Goal: Navigation & Orientation: Find specific page/section

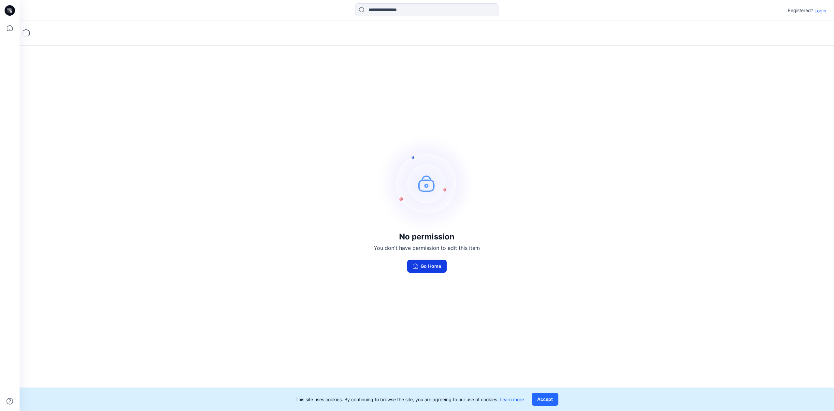
click at [425, 264] on button "Go Home" at bounding box center [426, 265] width 39 height 13
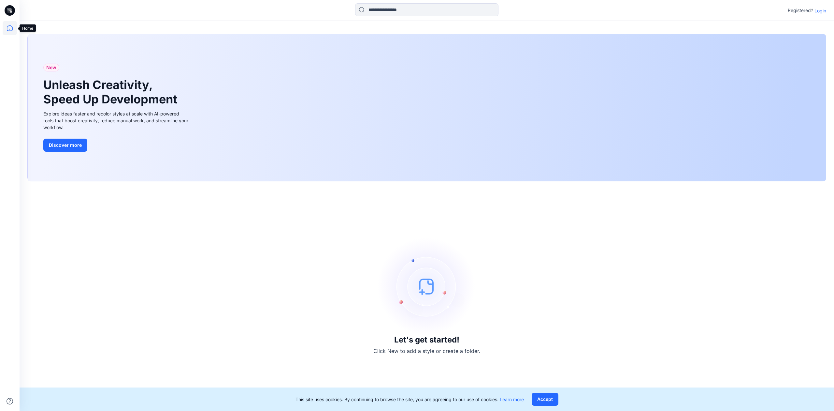
click at [13, 29] on icon at bounding box center [10, 28] width 14 height 14
click at [8, 29] on icon at bounding box center [10, 28] width 14 height 14
click at [7, 6] on icon at bounding box center [10, 10] width 10 height 21
click at [8, 8] on icon at bounding box center [9, 8] width 3 height 0
click at [819, 11] on p "Login" at bounding box center [820, 10] width 12 height 7
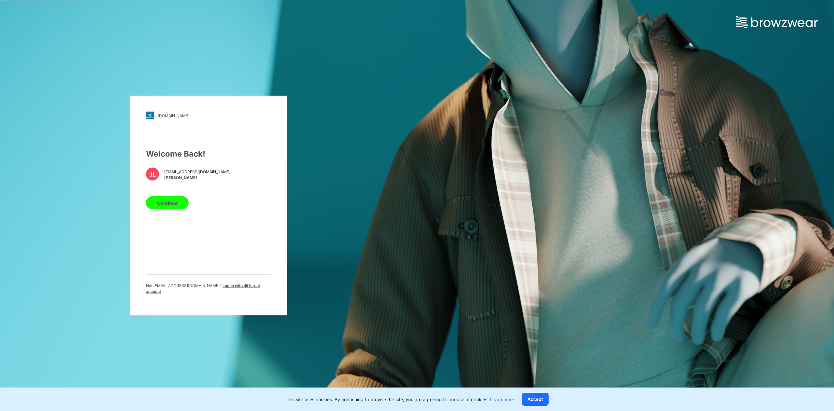
click at [179, 209] on button "Continue" at bounding box center [167, 202] width 43 height 13
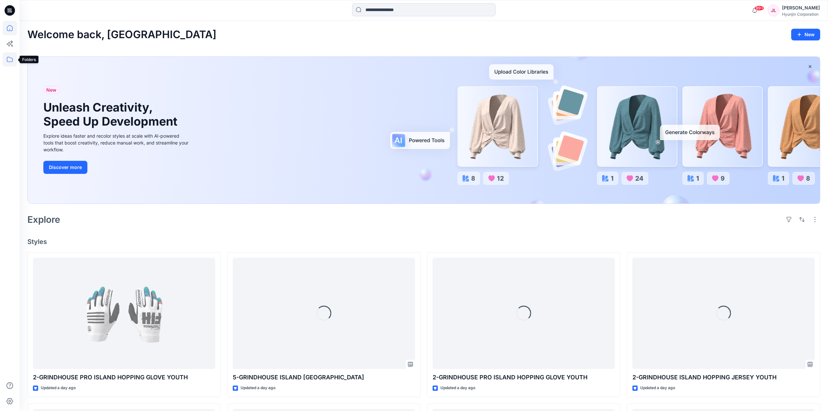
click at [10, 58] on icon at bounding box center [10, 59] width 14 height 14
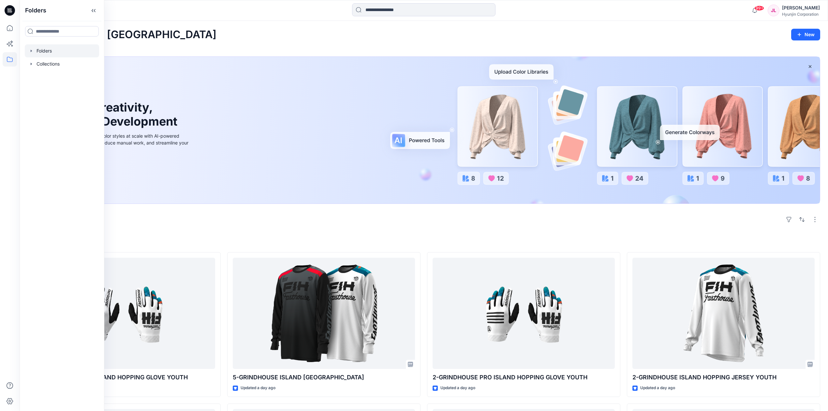
click at [55, 51] on div at bounding box center [62, 50] width 74 height 13
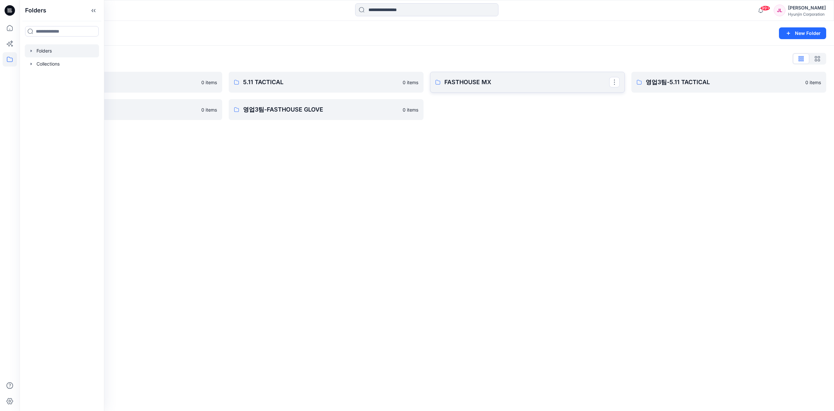
click at [472, 83] on p "FASTHOUSE MX" at bounding box center [526, 82] width 165 height 9
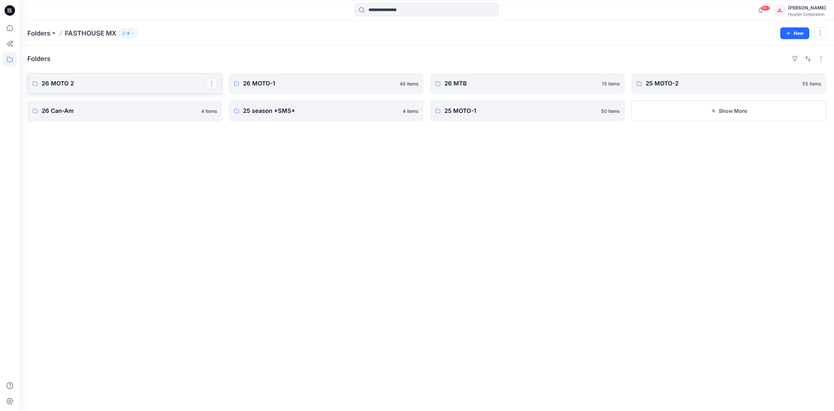
click at [146, 86] on p "26 MOTO 2" at bounding box center [124, 83] width 165 height 9
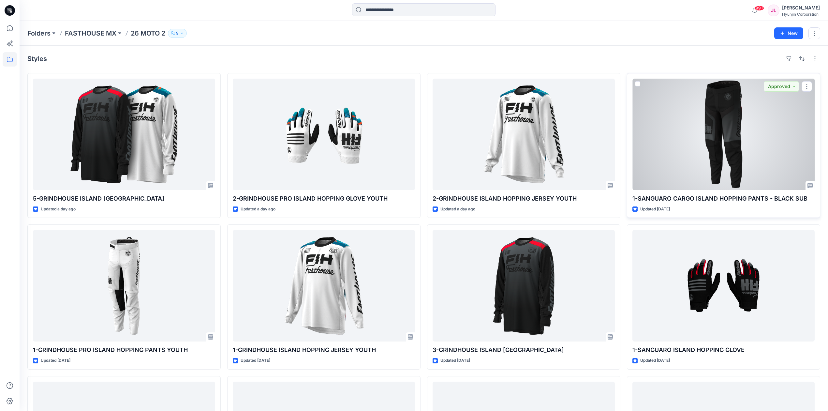
click at [653, 151] on div at bounding box center [723, 134] width 182 height 111
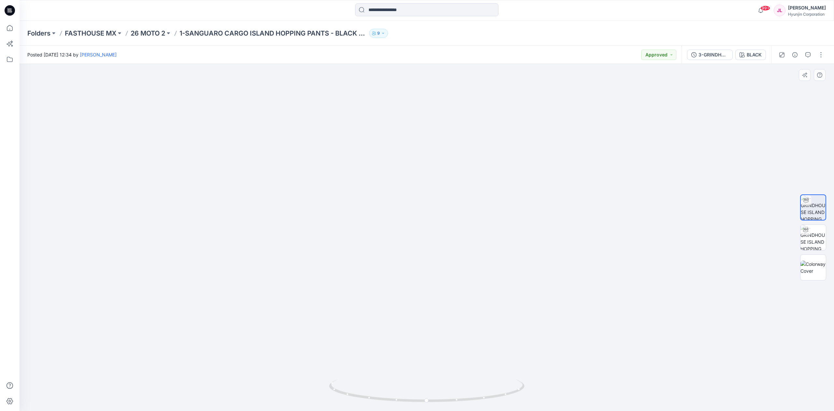
drag, startPoint x: 420, startPoint y: 203, endPoint x: 414, endPoint y: 233, distance: 29.8
click at [414, 233] on img at bounding box center [427, 226] width 412 height 367
drag, startPoint x: 432, startPoint y: 397, endPoint x: 339, endPoint y: 392, distance: 92.4
click at [339, 392] on icon at bounding box center [427, 391] width 197 height 24
drag, startPoint x: 433, startPoint y: 401, endPoint x: 402, endPoint y: 407, distance: 31.6
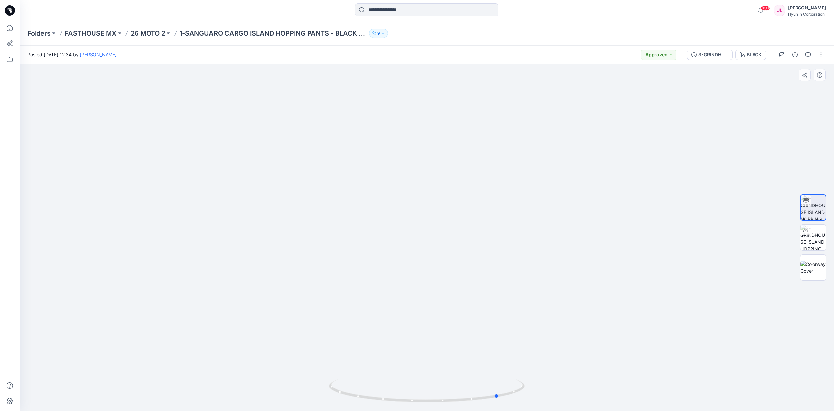
click at [402, 407] on div at bounding box center [426, 394] width 195 height 33
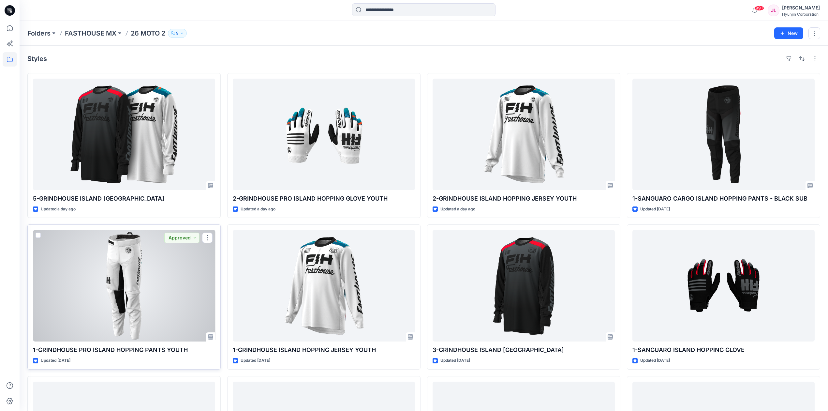
click at [154, 267] on div at bounding box center [124, 285] width 182 height 111
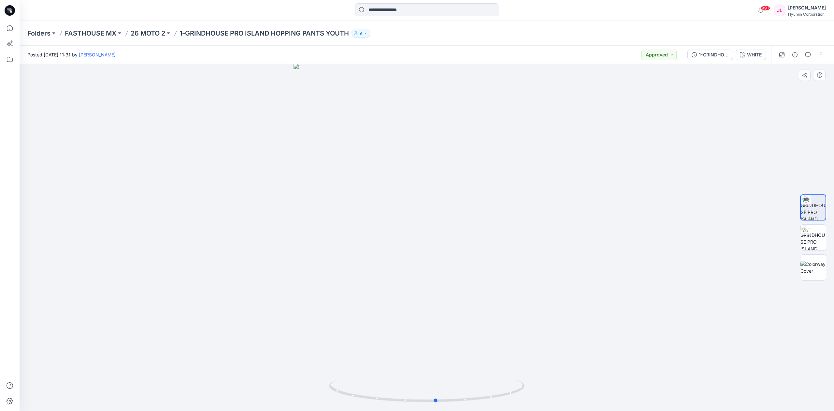
drag, startPoint x: 496, startPoint y: 322, endPoint x: 505, endPoint y: 318, distance: 10.1
click at [505, 318] on div at bounding box center [427, 237] width 814 height 347
drag, startPoint x: 427, startPoint y: 404, endPoint x: 326, endPoint y: 400, distance: 101.1
click at [326, 400] on div at bounding box center [427, 237] width 814 height 347
drag, startPoint x: 444, startPoint y: 405, endPoint x: 538, endPoint y: 407, distance: 94.5
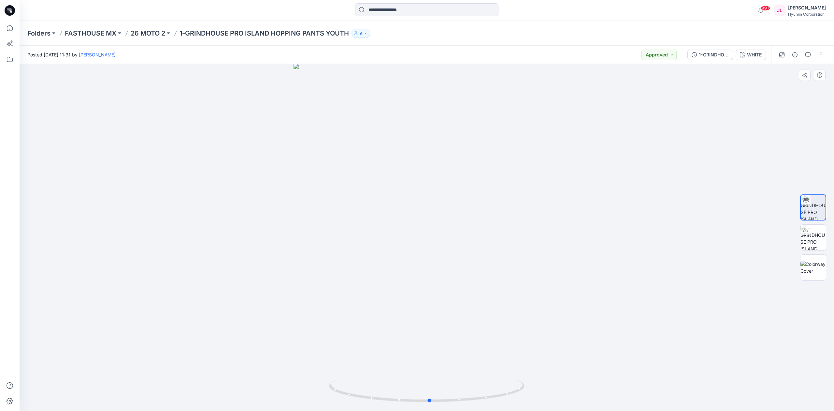
click at [538, 407] on div at bounding box center [427, 237] width 814 height 347
drag, startPoint x: 477, startPoint y: 396, endPoint x: 450, endPoint y: 397, distance: 27.4
click at [472, 397] on icon at bounding box center [427, 391] width 197 height 24
drag, startPoint x: 450, startPoint y: 397, endPoint x: 385, endPoint y: 397, distance: 64.8
click at [385, 397] on icon at bounding box center [427, 391] width 197 height 24
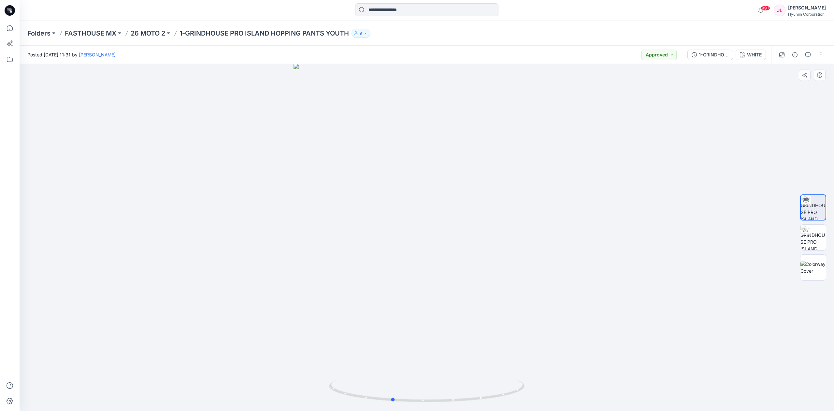
drag, startPoint x: 483, startPoint y: 396, endPoint x: 536, endPoint y: 394, distance: 53.1
click at [536, 394] on div at bounding box center [427, 237] width 814 height 347
drag, startPoint x: 439, startPoint y: 401, endPoint x: 377, endPoint y: 401, distance: 61.6
click at [377, 401] on icon at bounding box center [427, 391] width 197 height 24
drag, startPoint x: 378, startPoint y: 377, endPoint x: 495, endPoint y: 379, distance: 117.3
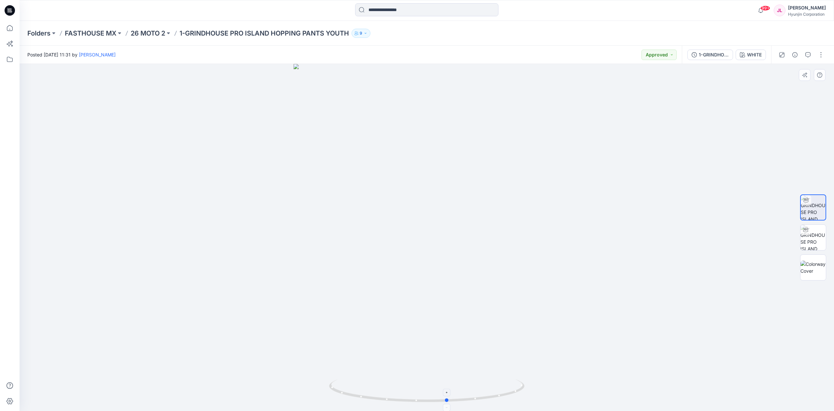
click at [495, 379] on div at bounding box center [427, 237] width 814 height 347
drag, startPoint x: 514, startPoint y: 378, endPoint x: 503, endPoint y: 379, distance: 10.8
click at [503, 379] on div at bounding box center [427, 237] width 814 height 347
click at [403, 321] on div at bounding box center [427, 237] width 814 height 347
drag, startPoint x: 481, startPoint y: 356, endPoint x: 399, endPoint y: 355, distance: 81.8
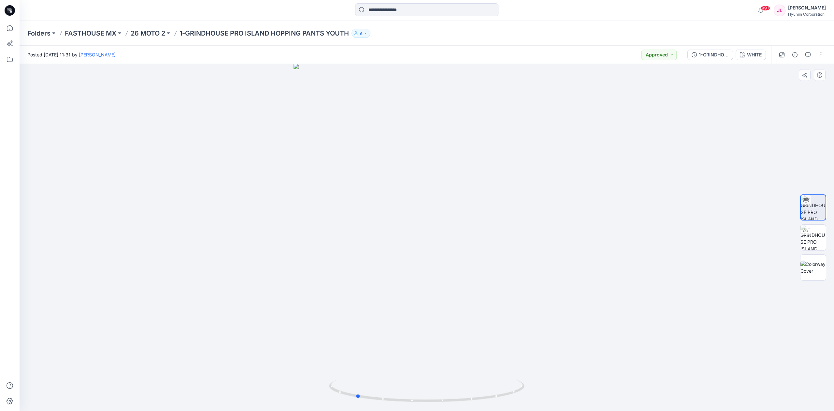
click at [399, 355] on div at bounding box center [427, 237] width 814 height 347
click at [523, 297] on div at bounding box center [427, 237] width 814 height 347
drag, startPoint x: 456, startPoint y: 380, endPoint x: 530, endPoint y: 381, distance: 74.3
click at [530, 381] on div at bounding box center [427, 237] width 814 height 347
click at [439, 395] on icon at bounding box center [427, 391] width 197 height 24
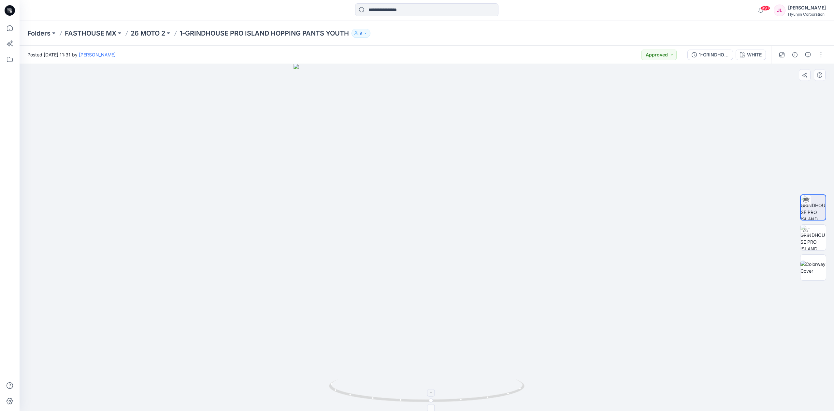
click at [512, 392] on icon at bounding box center [427, 391] width 197 height 24
click at [573, 385] on div at bounding box center [427, 237] width 814 height 347
